Goal: Transaction & Acquisition: Purchase product/service

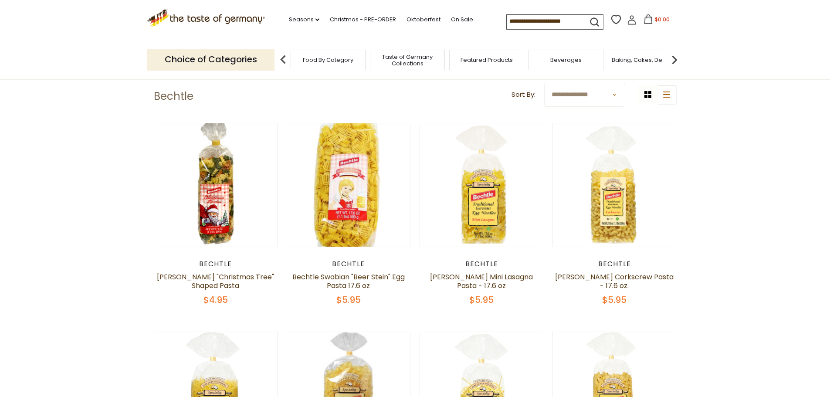
scroll to position [4, 0]
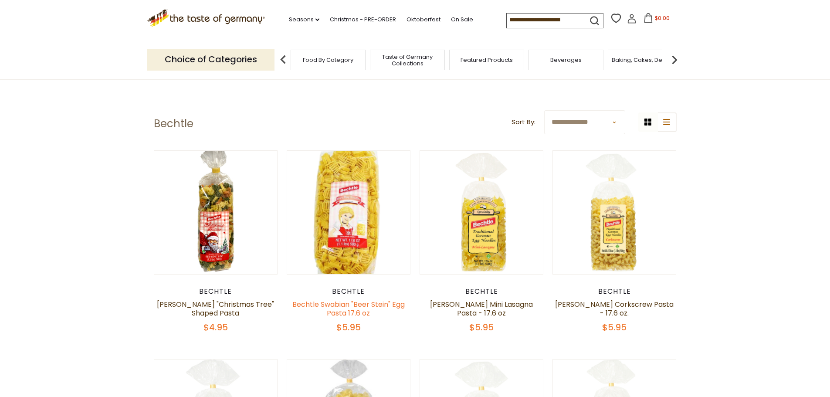
click at [352, 306] on link "Bechtle Swabian "Beer Stein" Egg Pasta 17.6 oz" at bounding box center [348, 308] width 112 height 19
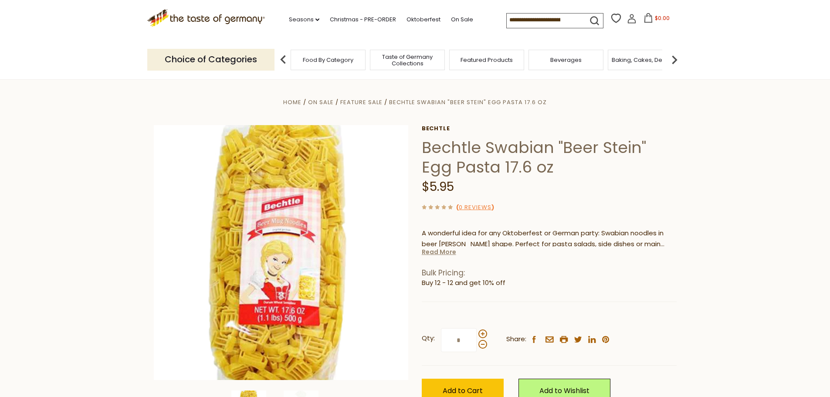
click at [427, 253] on link "Read More" at bounding box center [439, 252] width 34 height 9
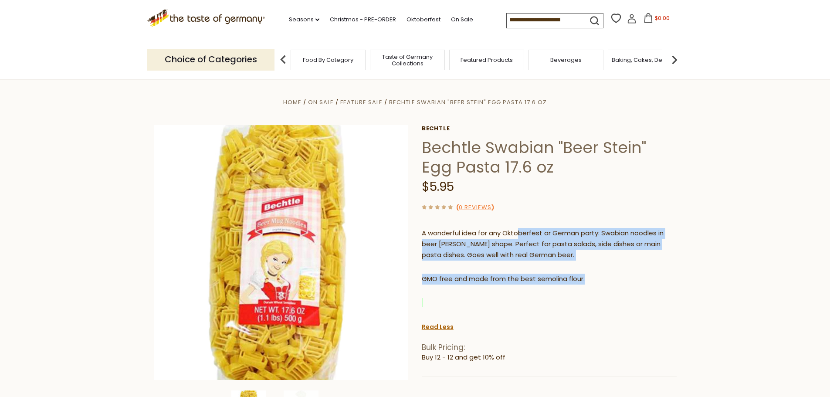
drag, startPoint x: 517, startPoint y: 233, endPoint x: 590, endPoint y: 279, distance: 86.8
click at [590, 279] on div "A wonderful idea for any Oktoberfest or German party: Swabian noodles in beer s…" at bounding box center [549, 271] width 255 height 100
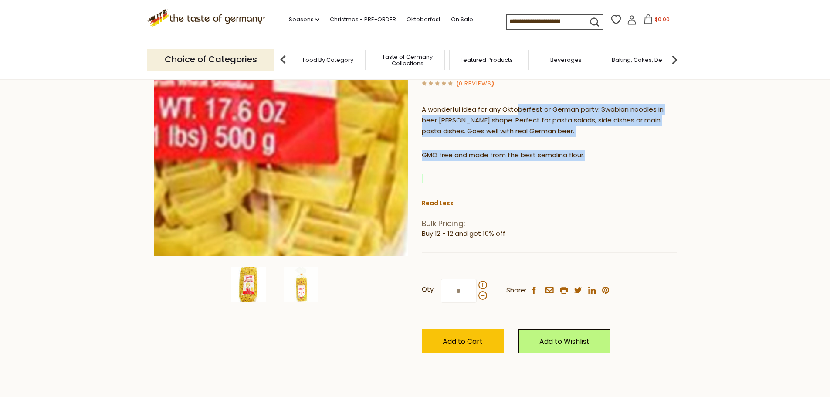
scroll to position [131, 0]
